Goal: Transaction & Acquisition: Book appointment/travel/reservation

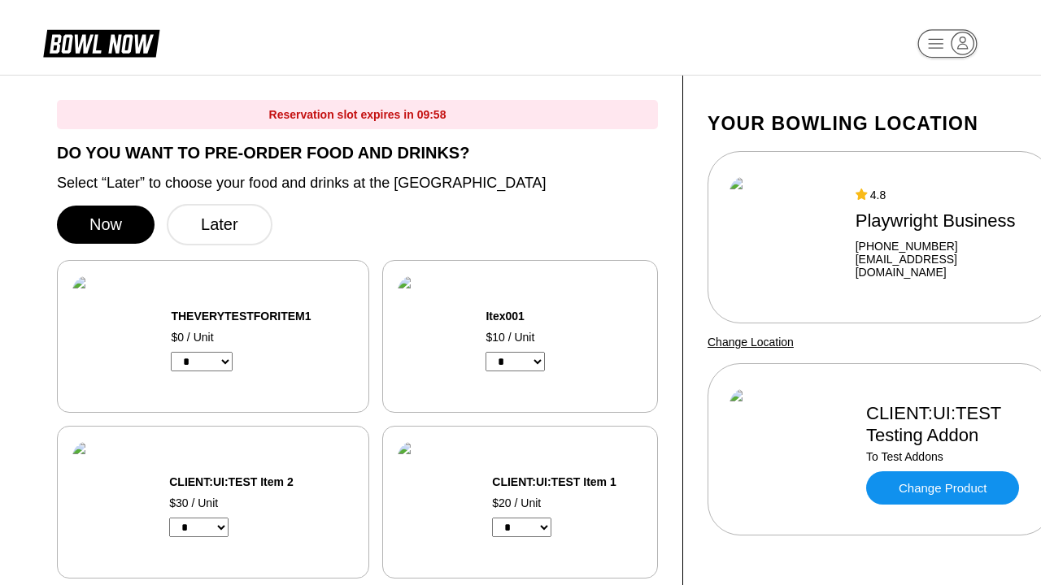
select select "*"
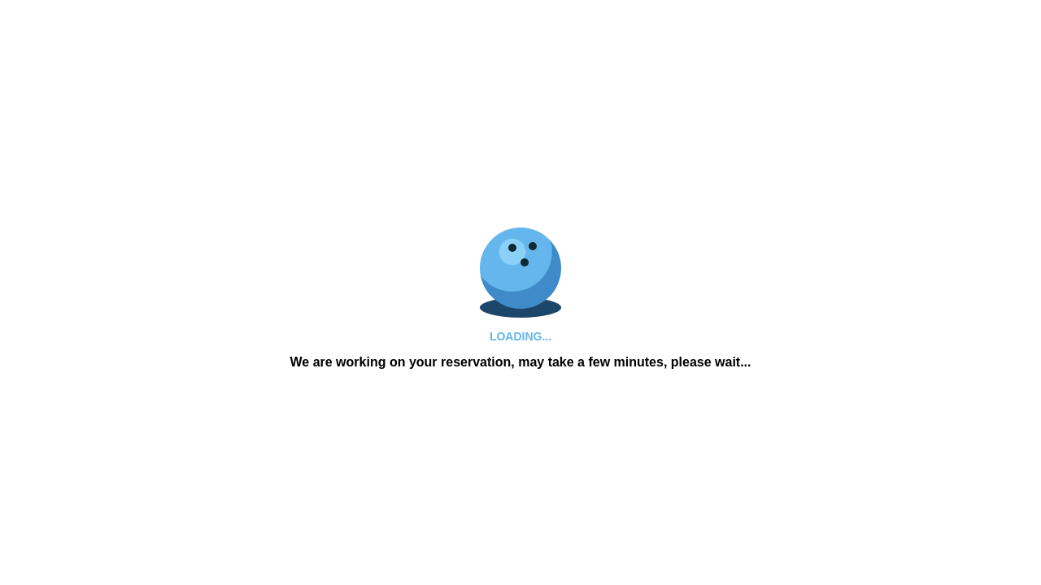
scroll to position [1180, 0]
